Goal: Find specific page/section: Find specific page/section

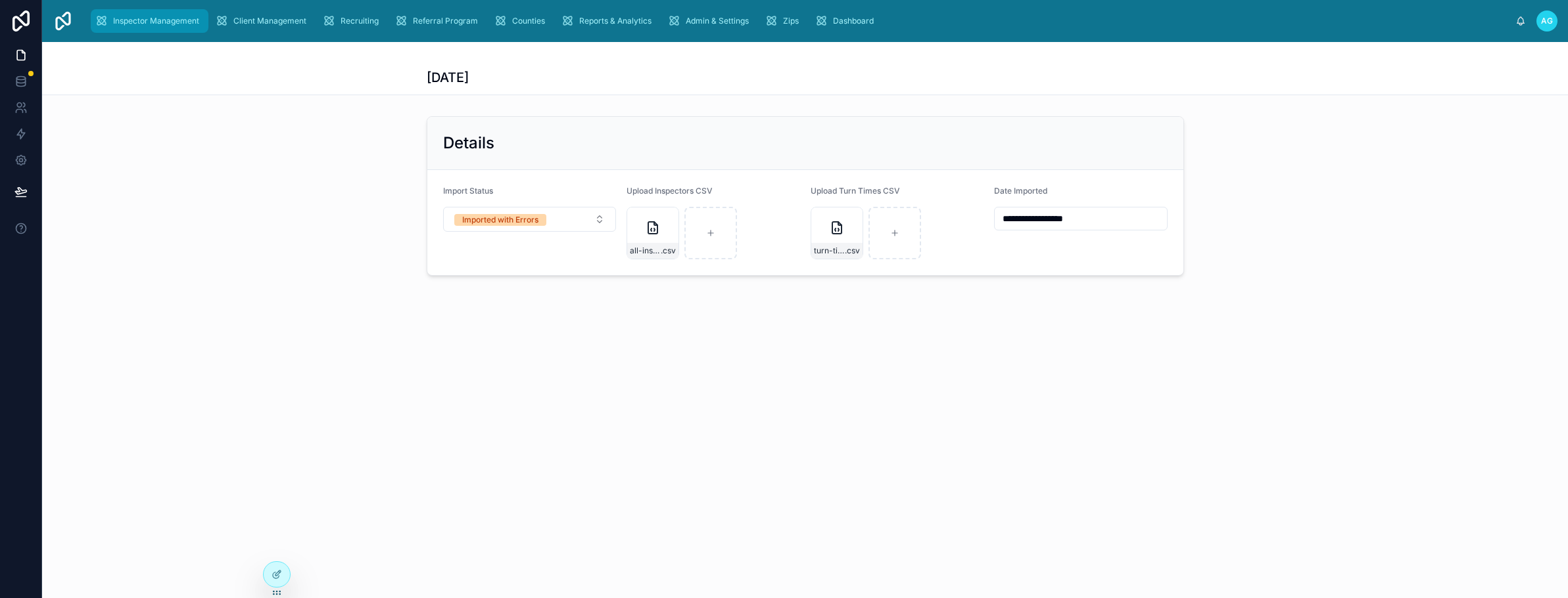
click at [151, 26] on span "Inspector Management" at bounding box center [156, 21] width 86 height 11
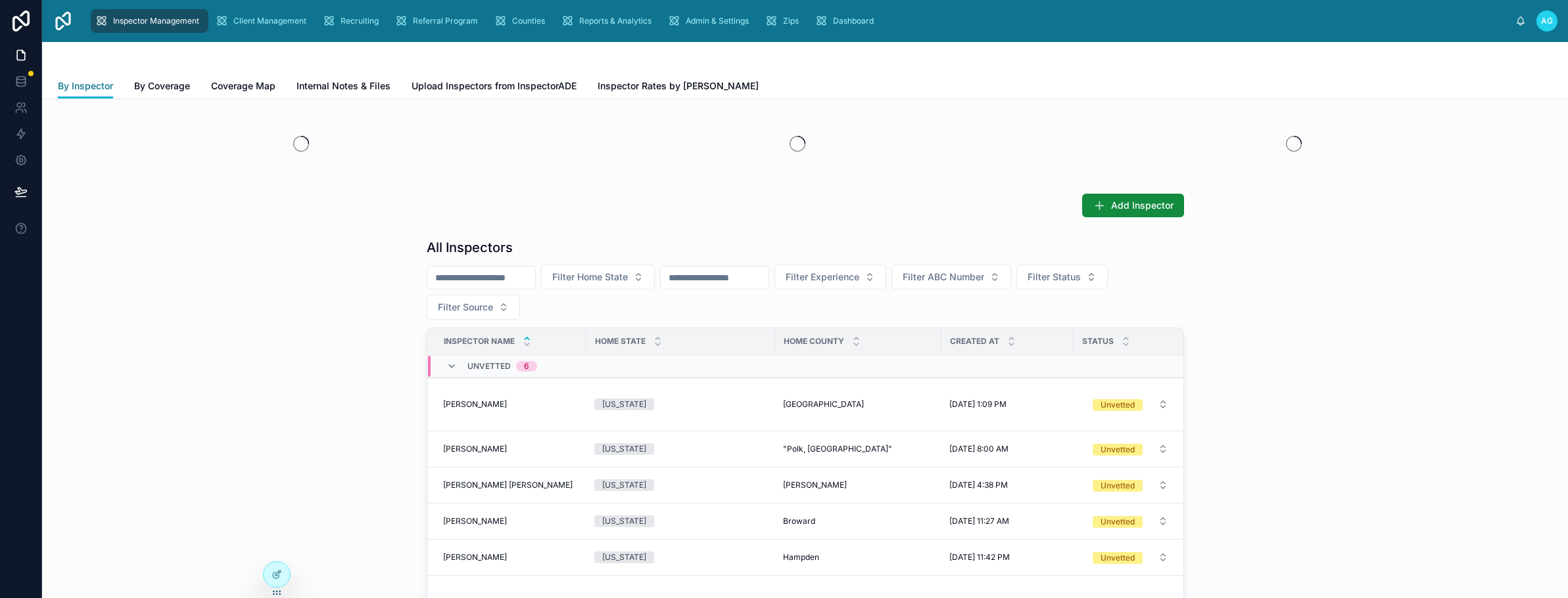
click at [82, 87] on span "By Inspector" at bounding box center [86, 86] width 55 height 13
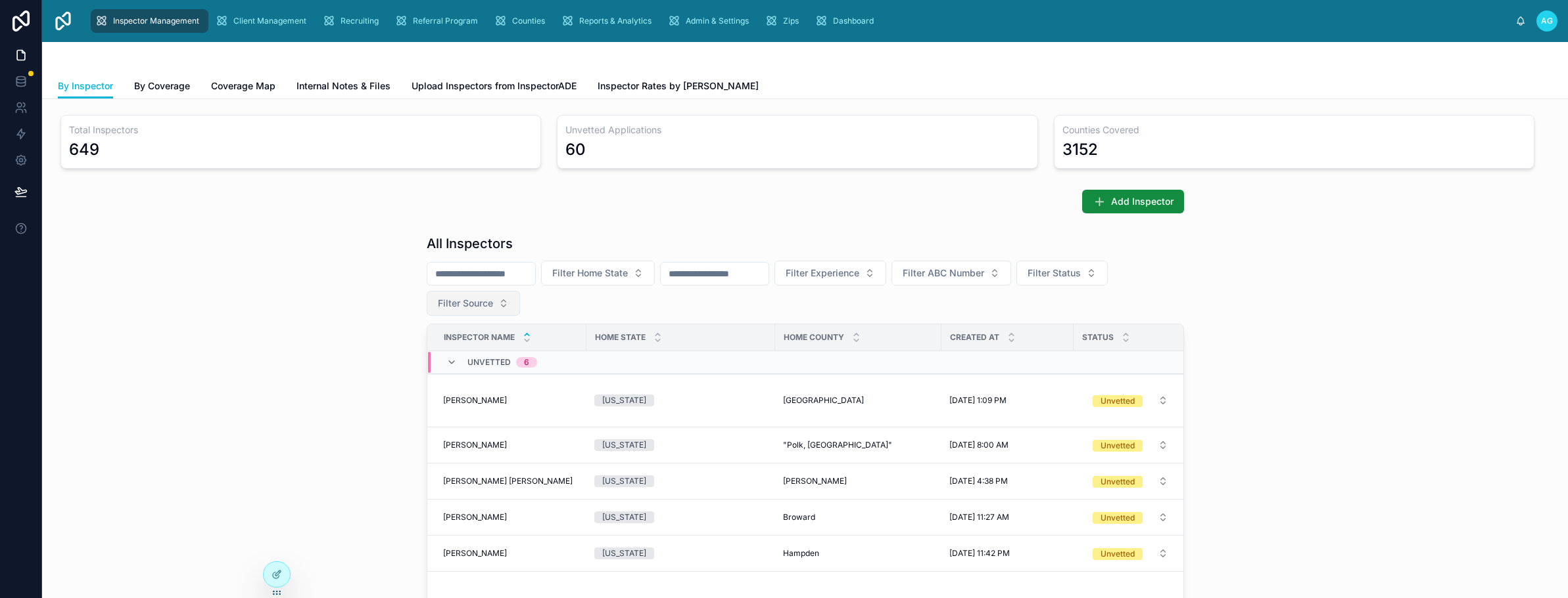
click at [500, 302] on button "Filter Source" at bounding box center [473, 303] width 94 height 25
click at [415, 405] on div "JazzHR" at bounding box center [468, 398] width 158 height 21
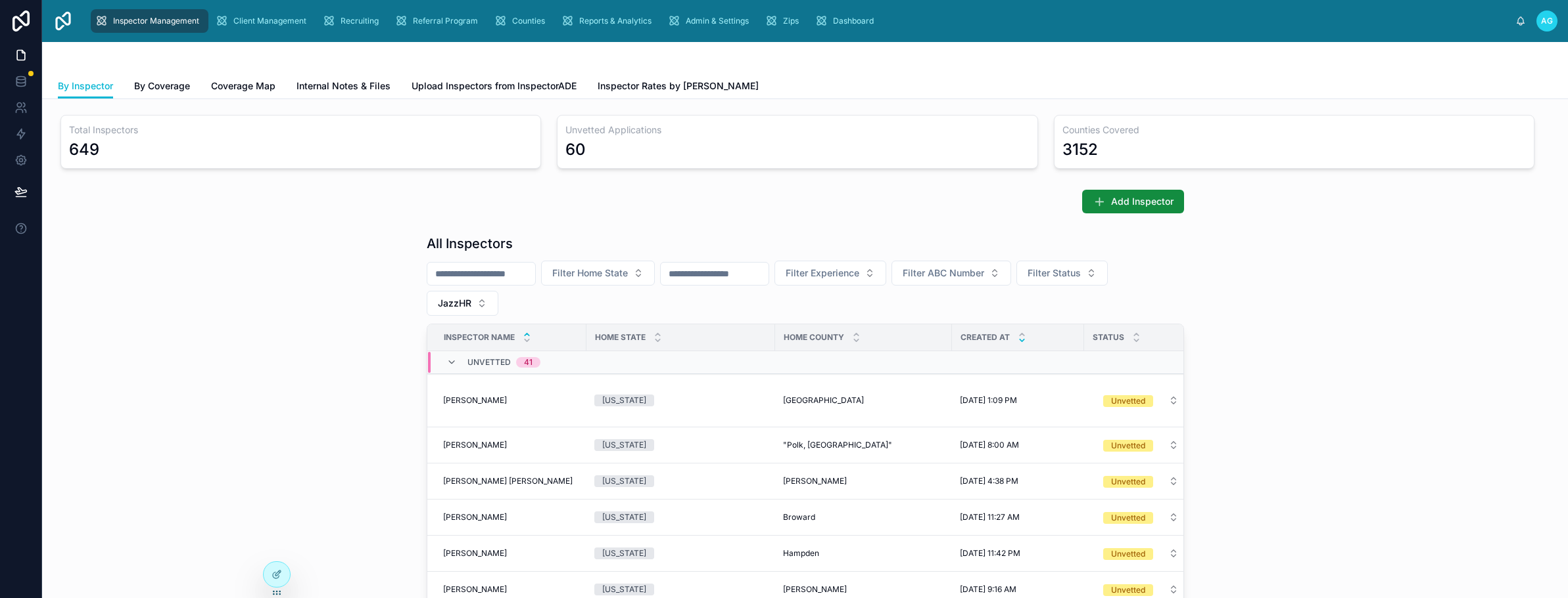
click at [1018, 341] on icon at bounding box center [1022, 340] width 9 height 9
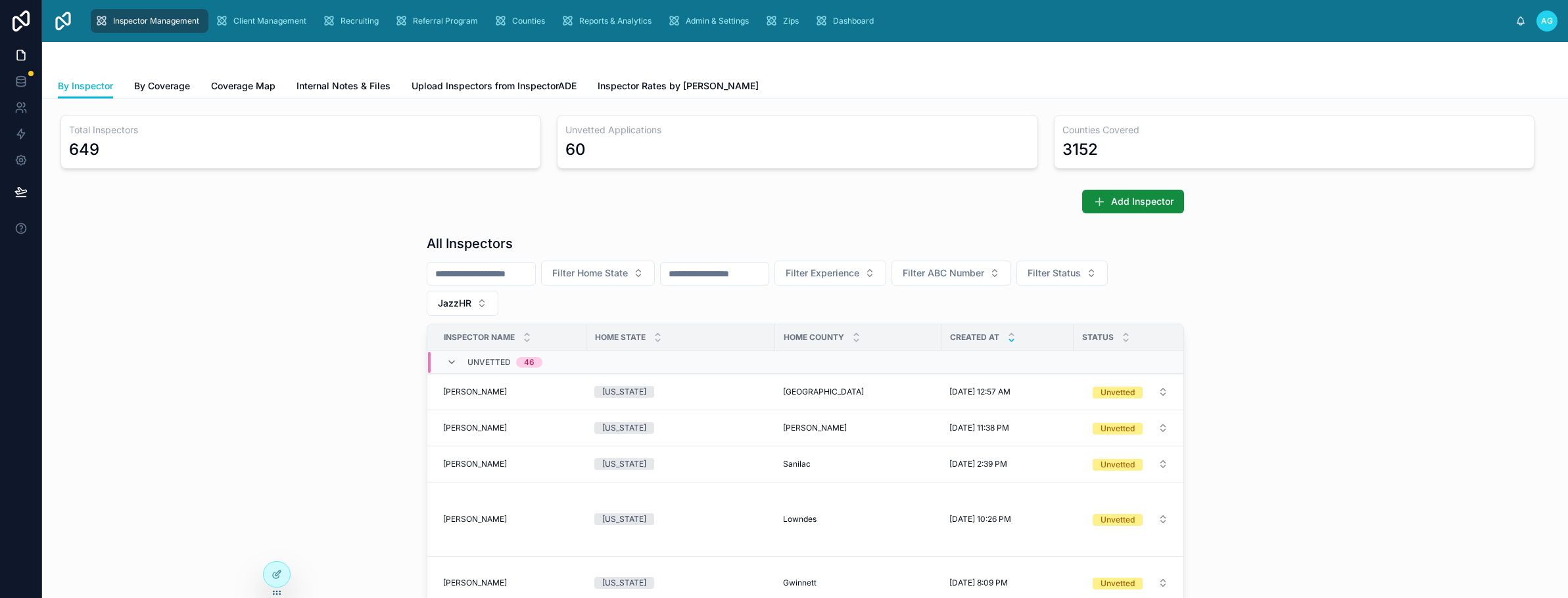
drag, startPoint x: 132, startPoint y: 259, endPoint x: 190, endPoint y: 167, distance: 108.8
click at [132, 259] on div "All Inspectors Filter Home State Filter Experience Filter ABC Number Filter Sta…" at bounding box center [805, 503] width 1505 height 550
